Goal: Navigation & Orientation: Find specific page/section

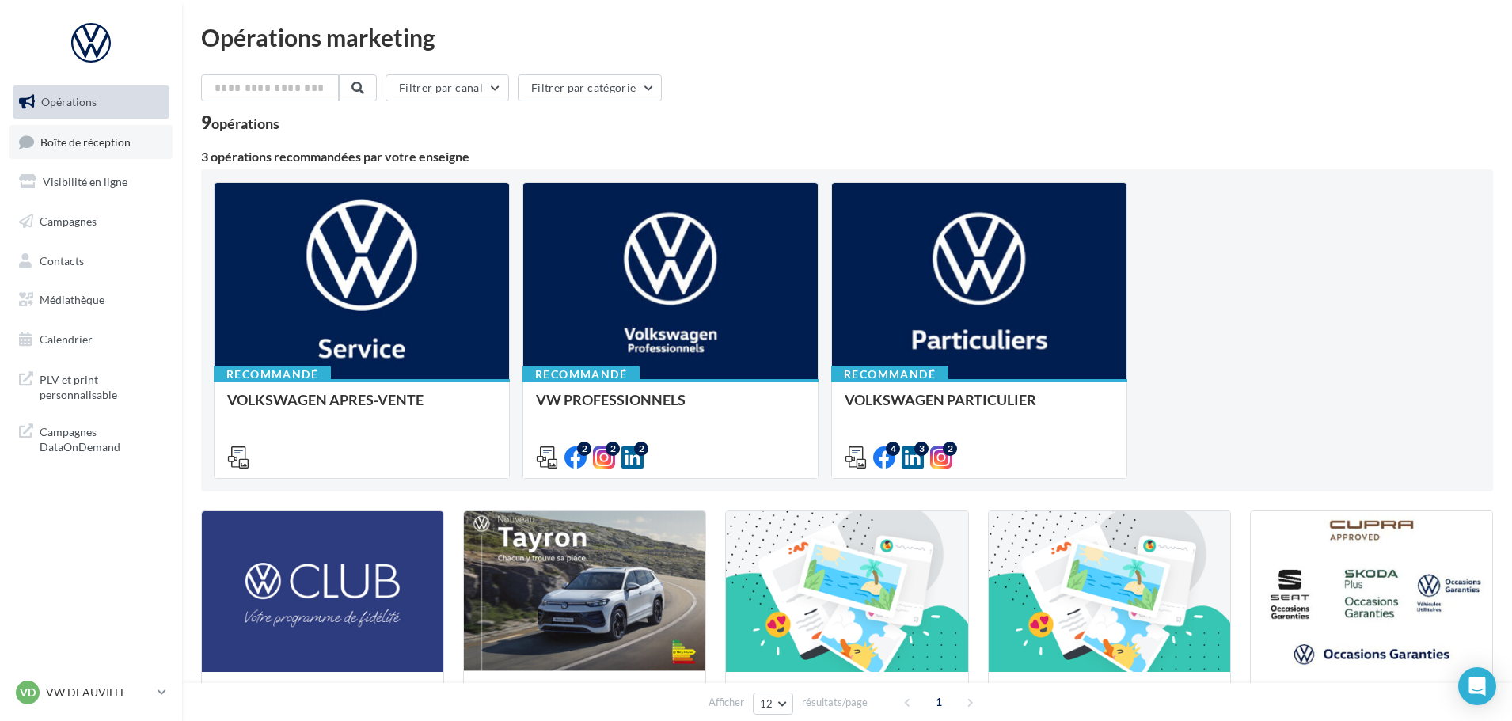
click at [101, 150] on link "Boîte de réception" at bounding box center [91, 142] width 163 height 34
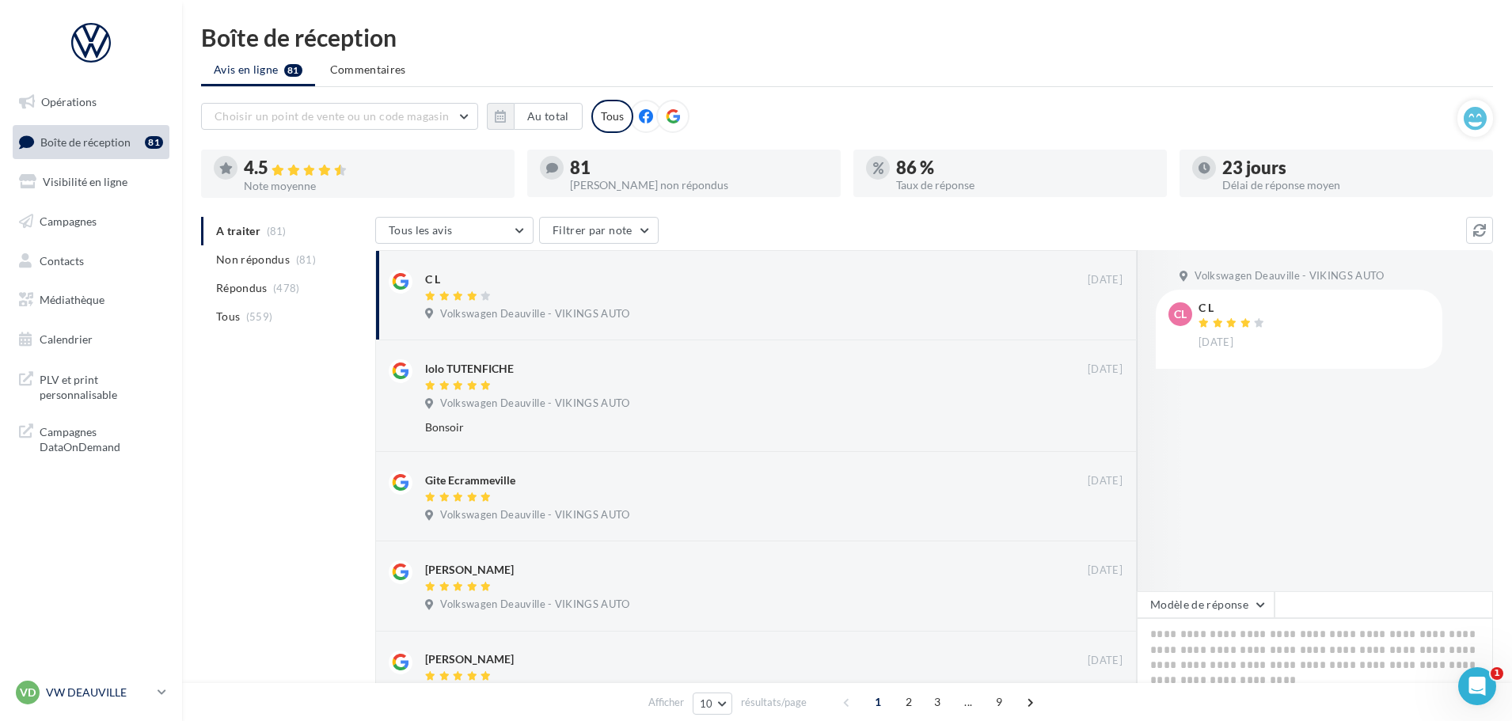
click at [112, 694] on p "VW DEAUVILLE" at bounding box center [98, 693] width 105 height 16
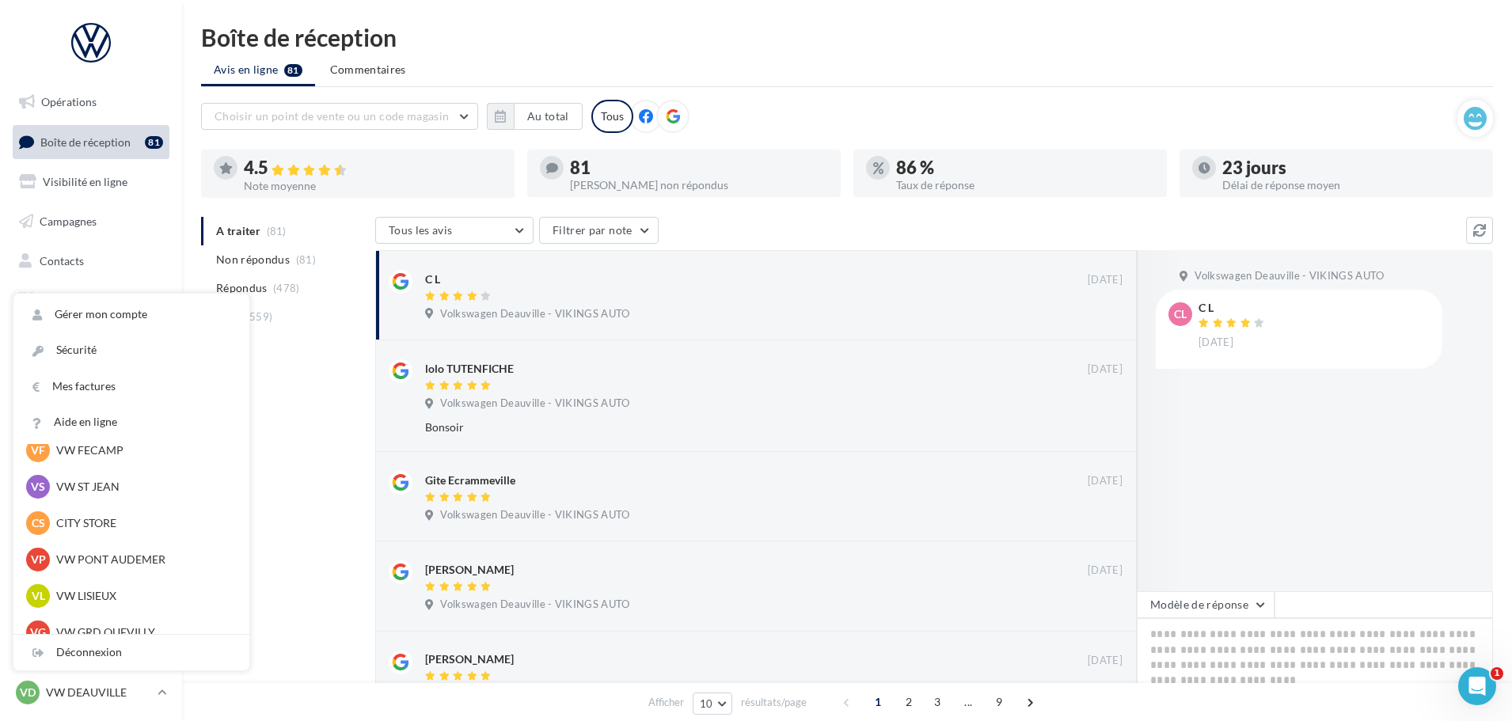
scroll to position [238, 0]
click at [118, 597] on p "VW GRD QUEVILLY" at bounding box center [143, 597] width 174 height 16
